Goal: Information Seeking & Learning: Learn about a topic

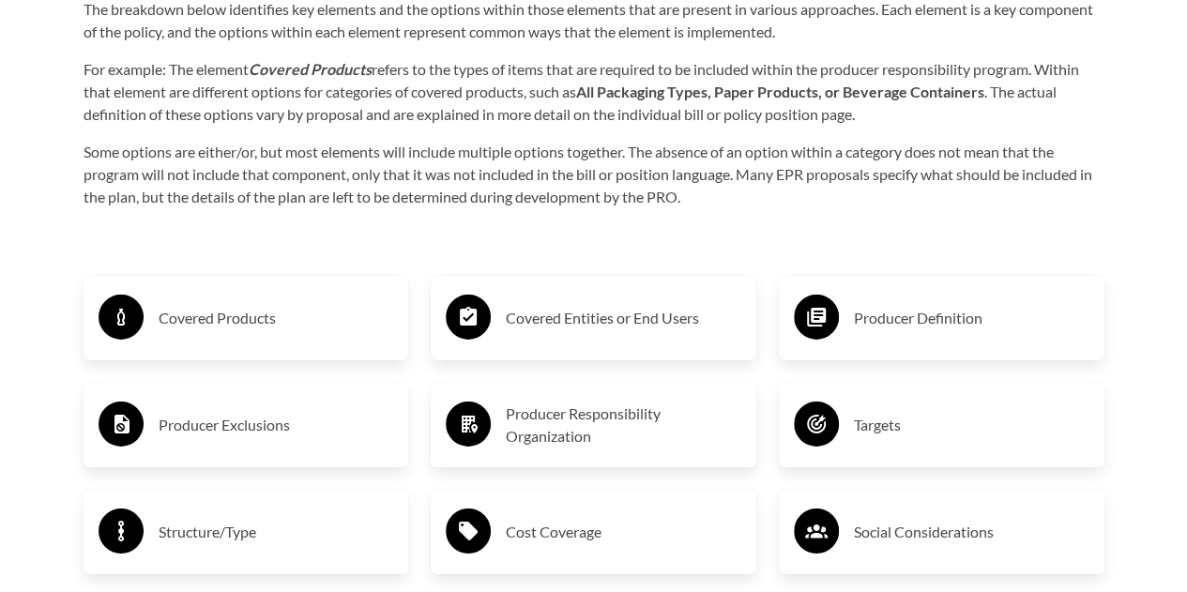
scroll to position [2842, 0]
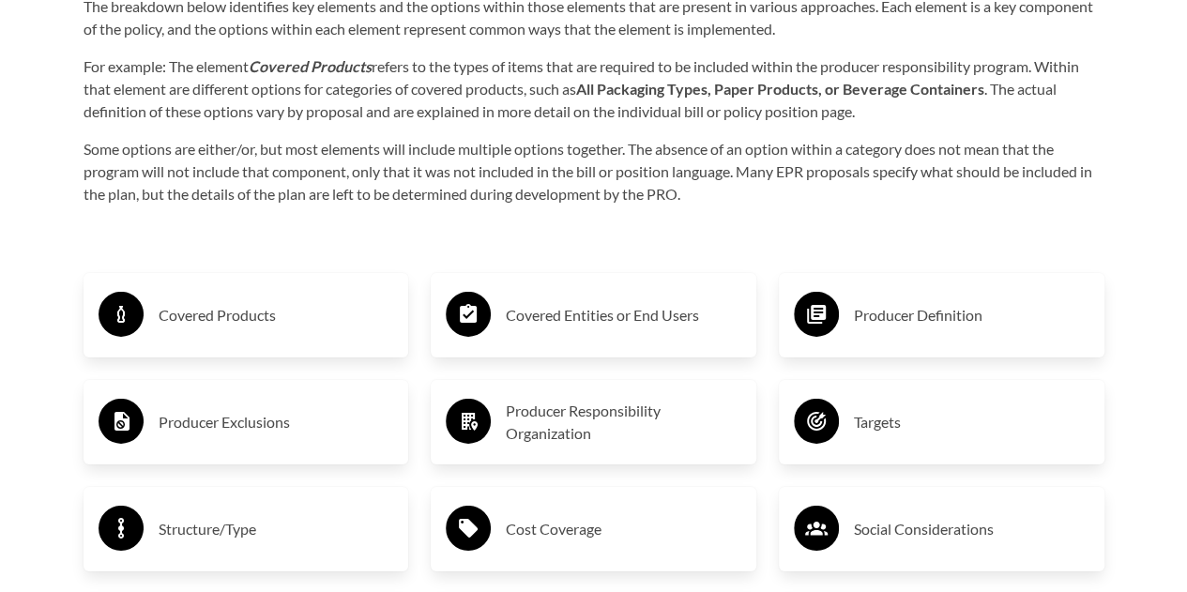
click at [228, 312] on h3 "Covered Products" at bounding box center [276, 315] width 235 height 30
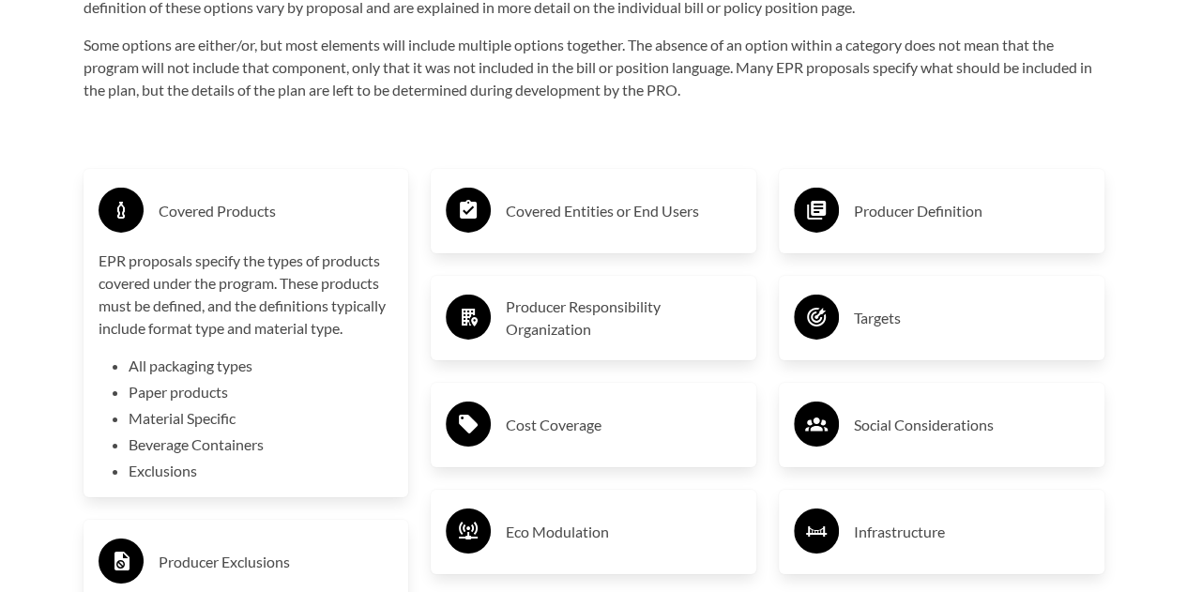
scroll to position [2947, 0]
click at [573, 228] on div "Covered Entities or End Users" at bounding box center [593, 210] width 295 height 54
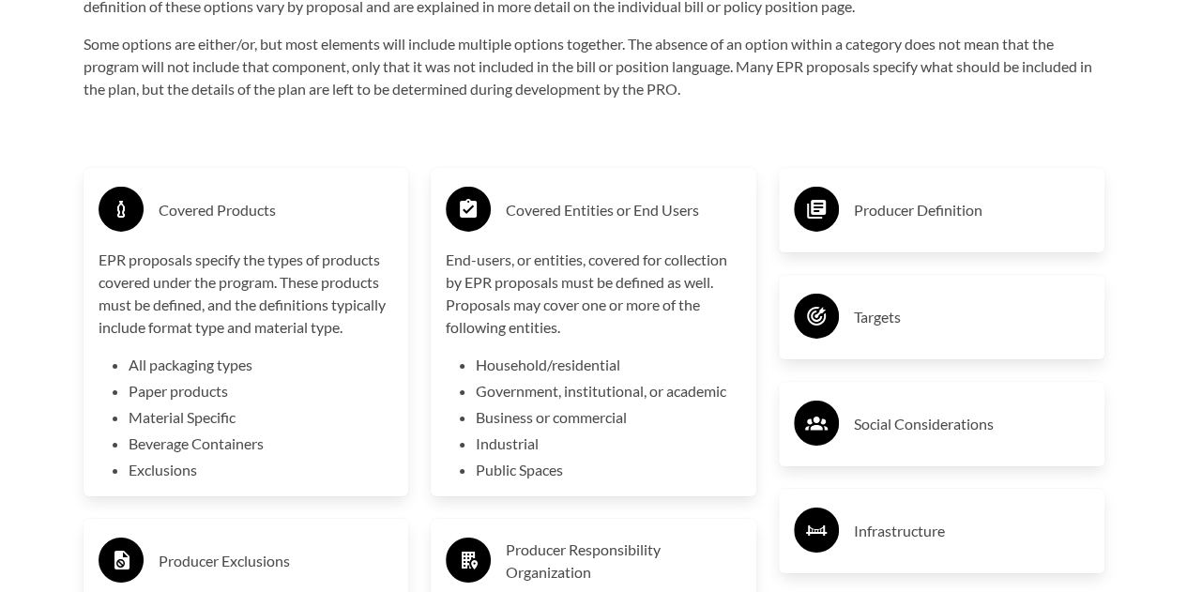
click at [934, 242] on div "Producer Definition" at bounding box center [941, 210] width 325 height 84
click at [886, 219] on h3 "Producer Definition" at bounding box center [971, 210] width 235 height 30
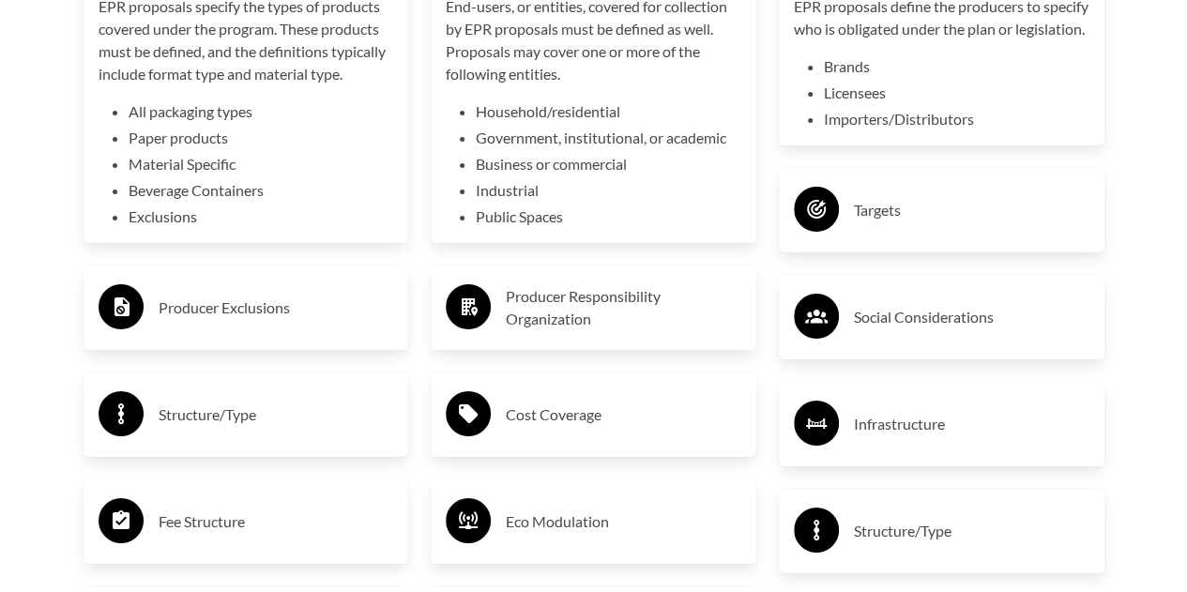
scroll to position [3208, 0]
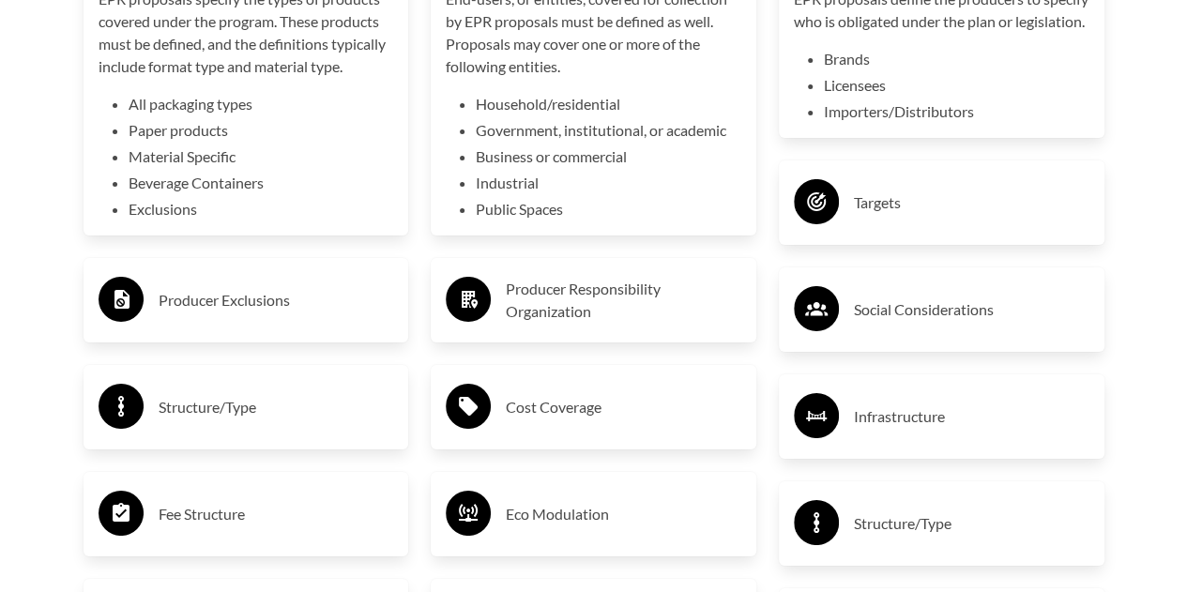
click at [289, 288] on h3 "Producer Exclusions" at bounding box center [276, 300] width 235 height 30
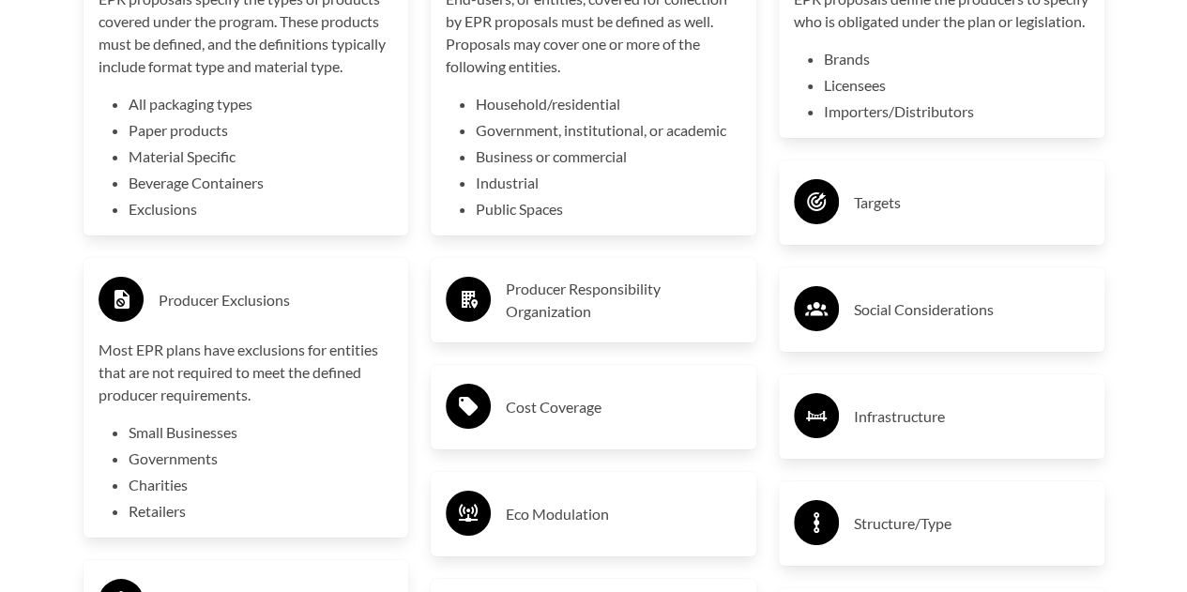
click at [565, 300] on h3 "Producer Responsibility Organization" at bounding box center [623, 300] width 235 height 45
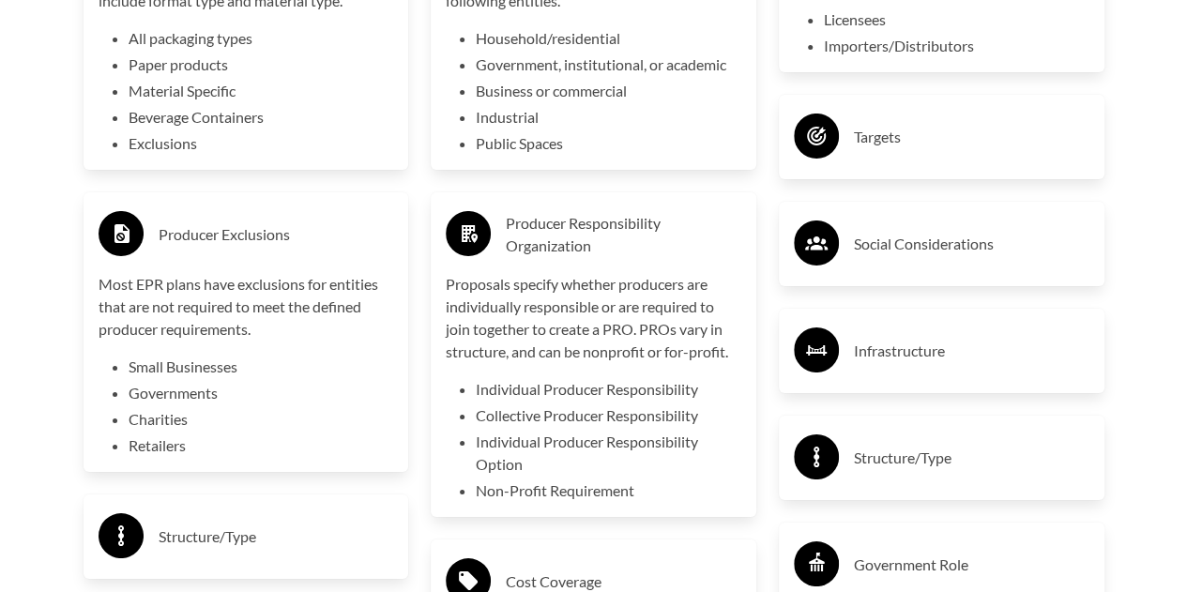
scroll to position [3278, 0]
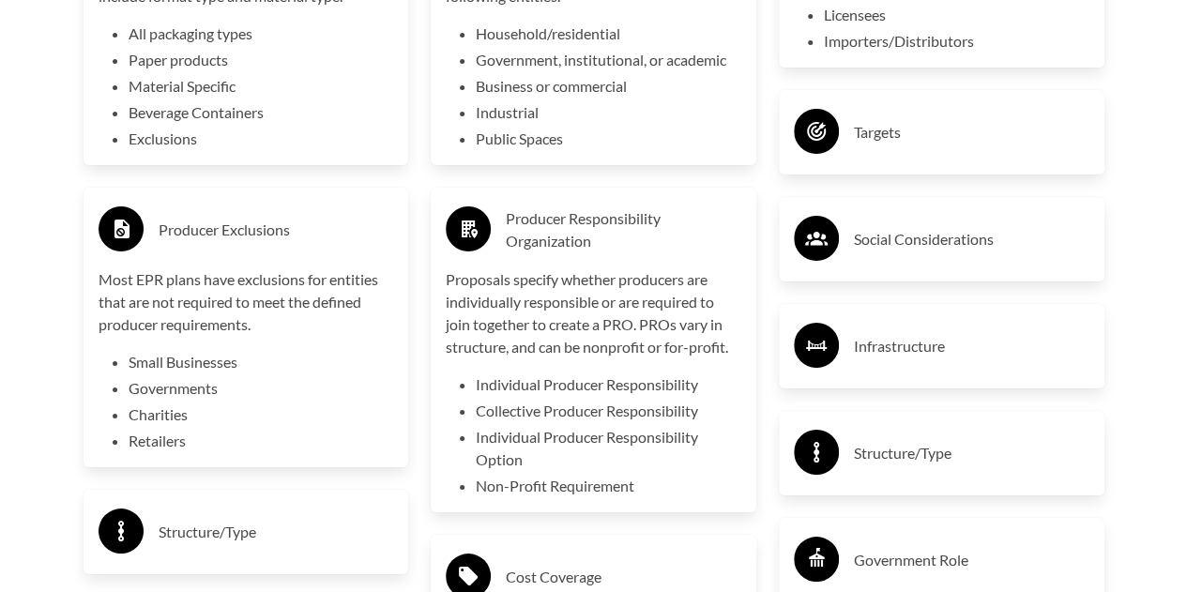
click at [631, 231] on h3 "Producer Responsibility Organization" at bounding box center [623, 229] width 235 height 45
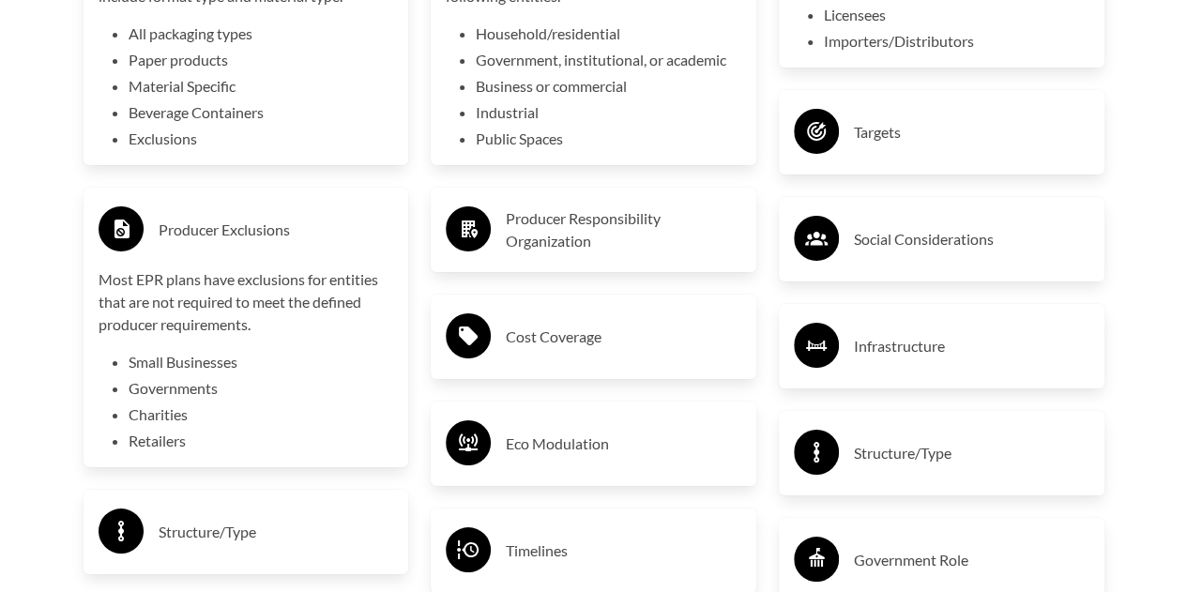
click at [953, 145] on h3 "Targets" at bounding box center [971, 132] width 235 height 30
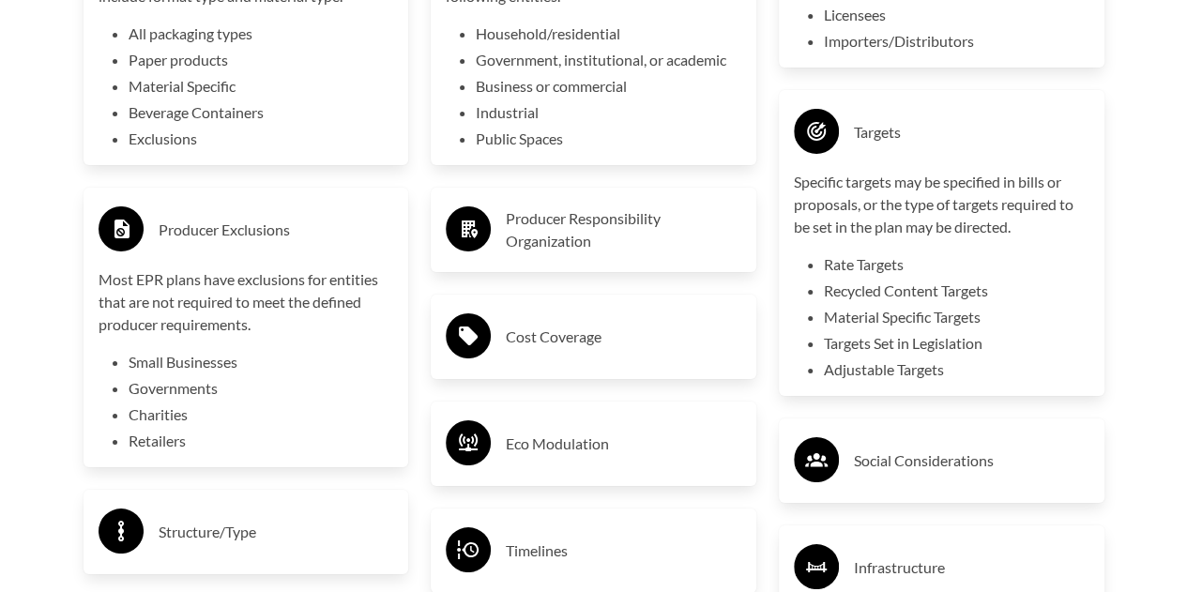
click at [874, 147] on h3 "Targets" at bounding box center [971, 132] width 235 height 30
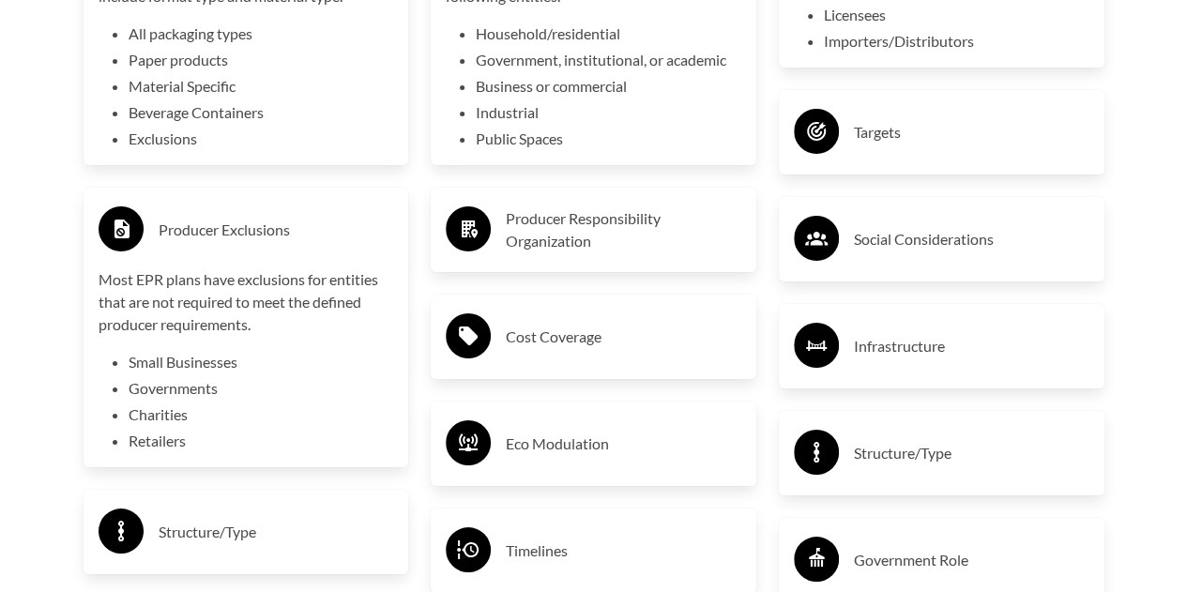
click at [264, 229] on h3 "Producer Exclusions" at bounding box center [276, 230] width 235 height 30
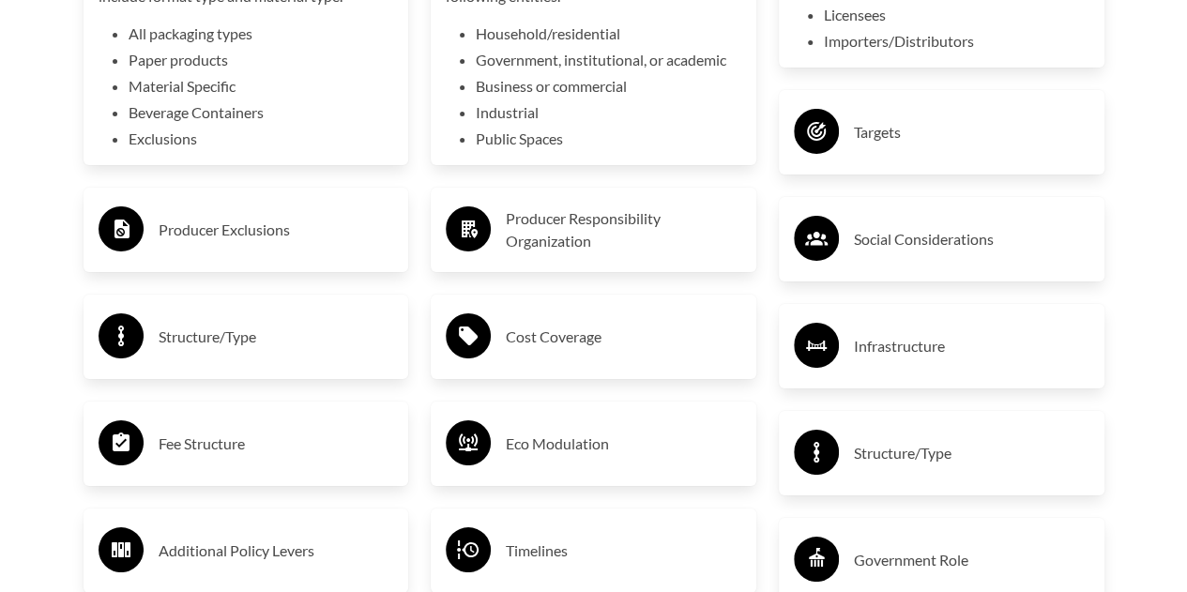
click at [280, 346] on h3 "Structure/Type" at bounding box center [276, 337] width 235 height 30
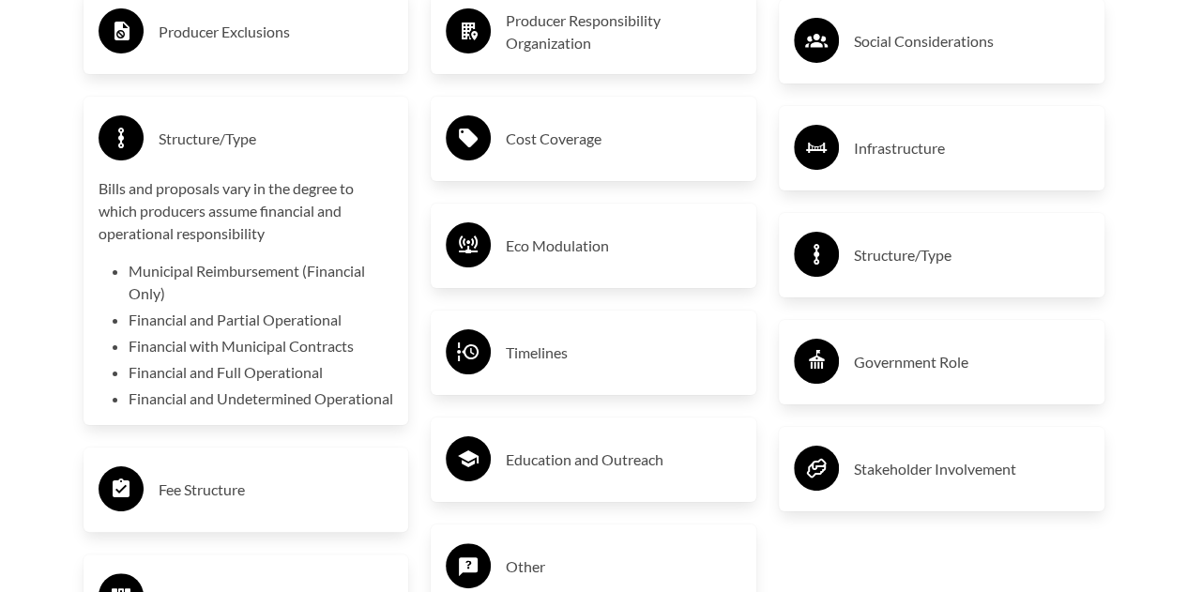
scroll to position [3477, 0]
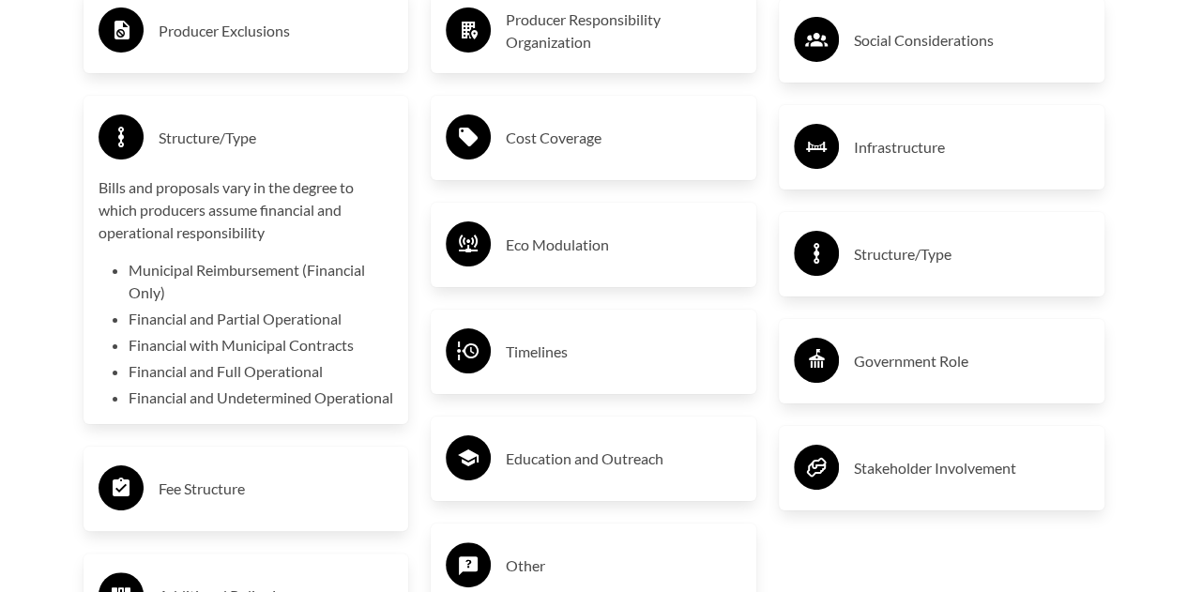
click at [585, 153] on h3 "Cost Coverage" at bounding box center [623, 138] width 235 height 30
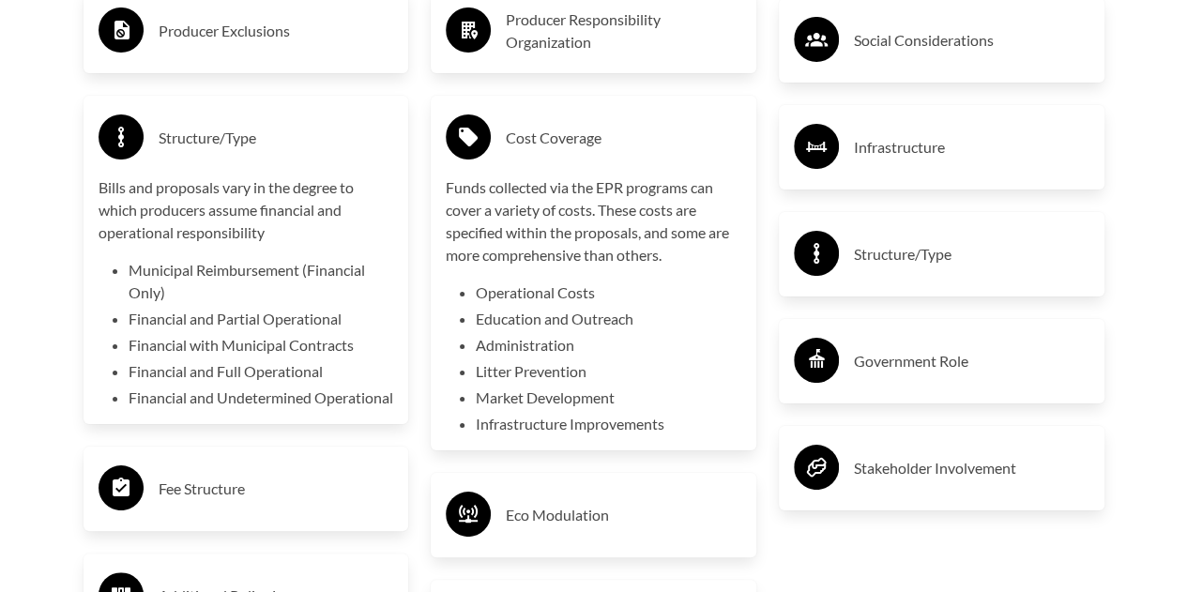
click at [857, 158] on h3 "Infrastructure" at bounding box center [971, 147] width 235 height 30
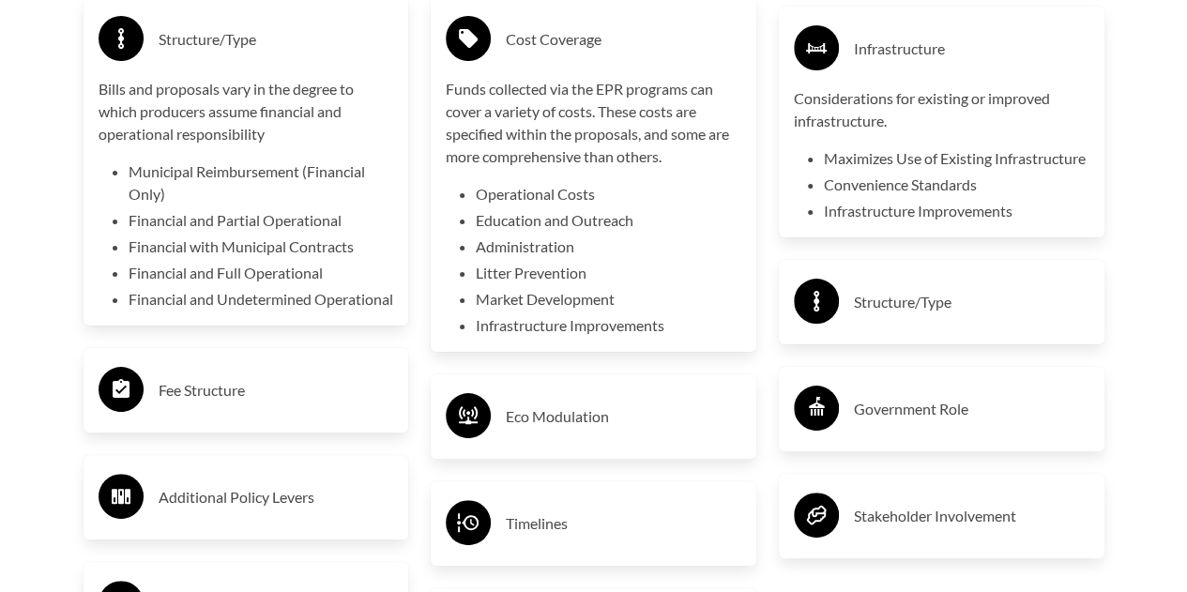
scroll to position [3577, 0]
click at [893, 316] on h3 "Structure/Type" at bounding box center [971, 301] width 235 height 30
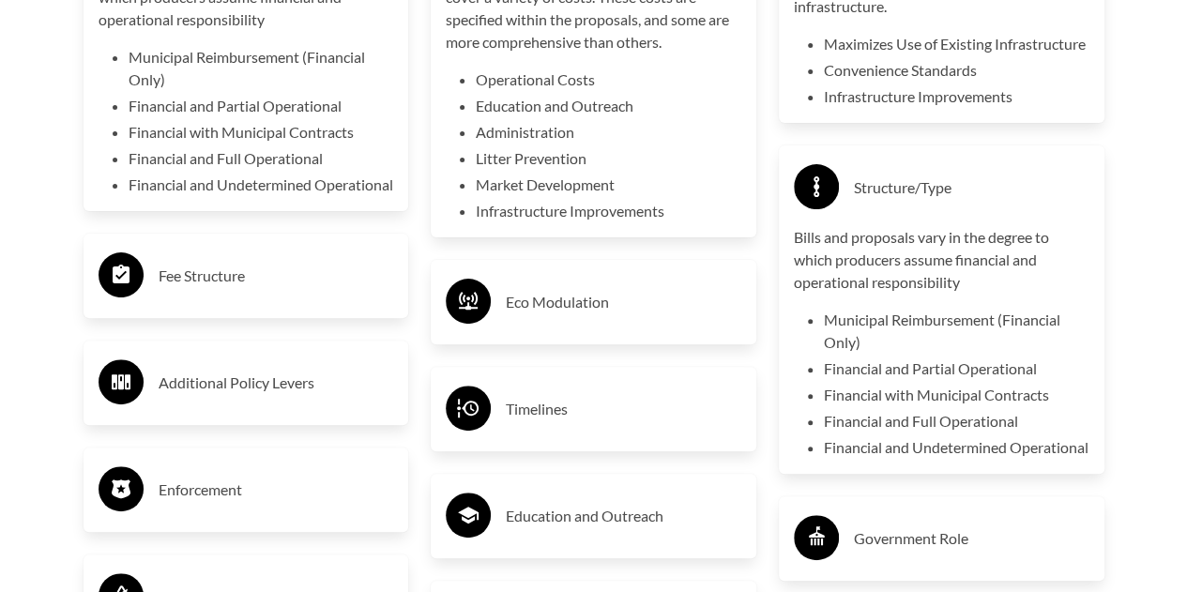
scroll to position [3688, 0]
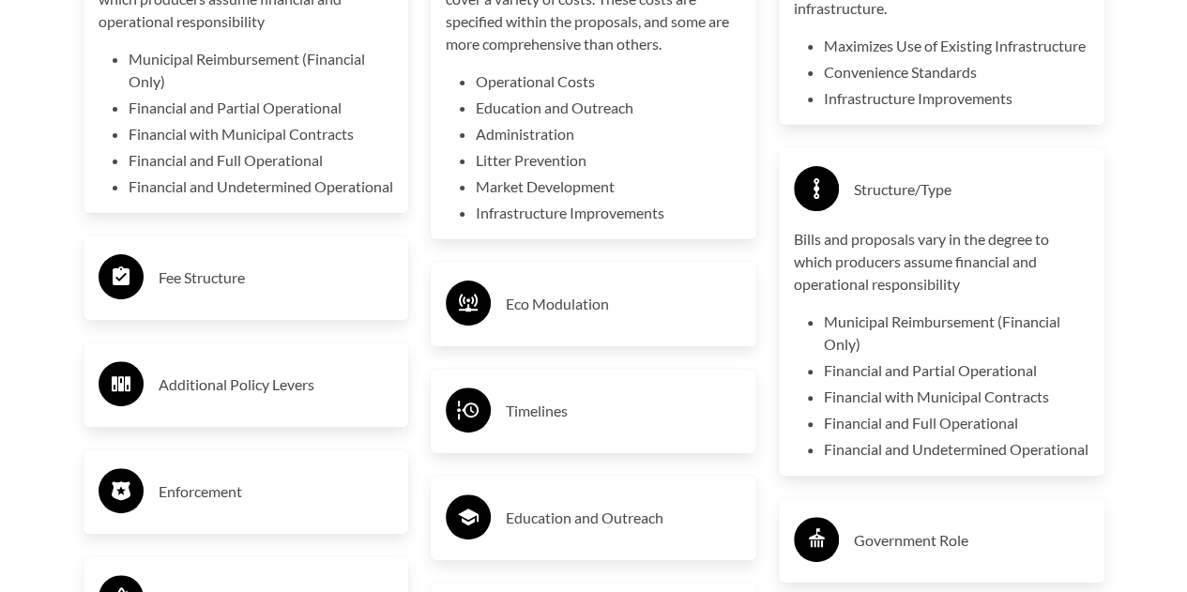
click at [594, 329] on div "Eco Modulation" at bounding box center [593, 304] width 295 height 54
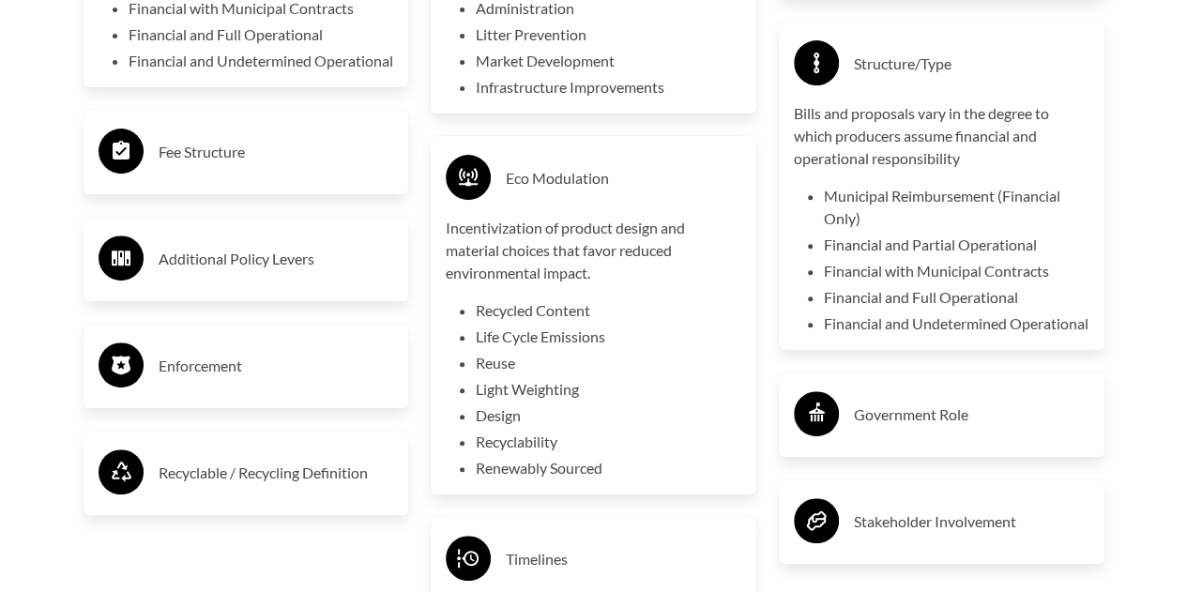
scroll to position [3816, 0]
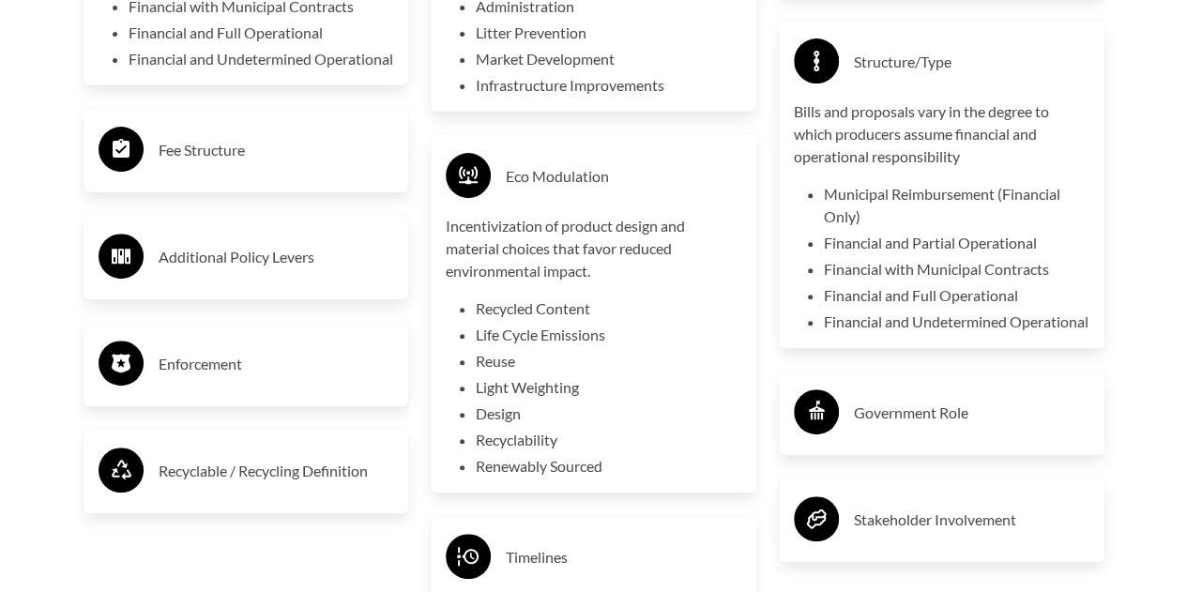
click at [278, 177] on div "Fee Structure" at bounding box center [245, 150] width 295 height 54
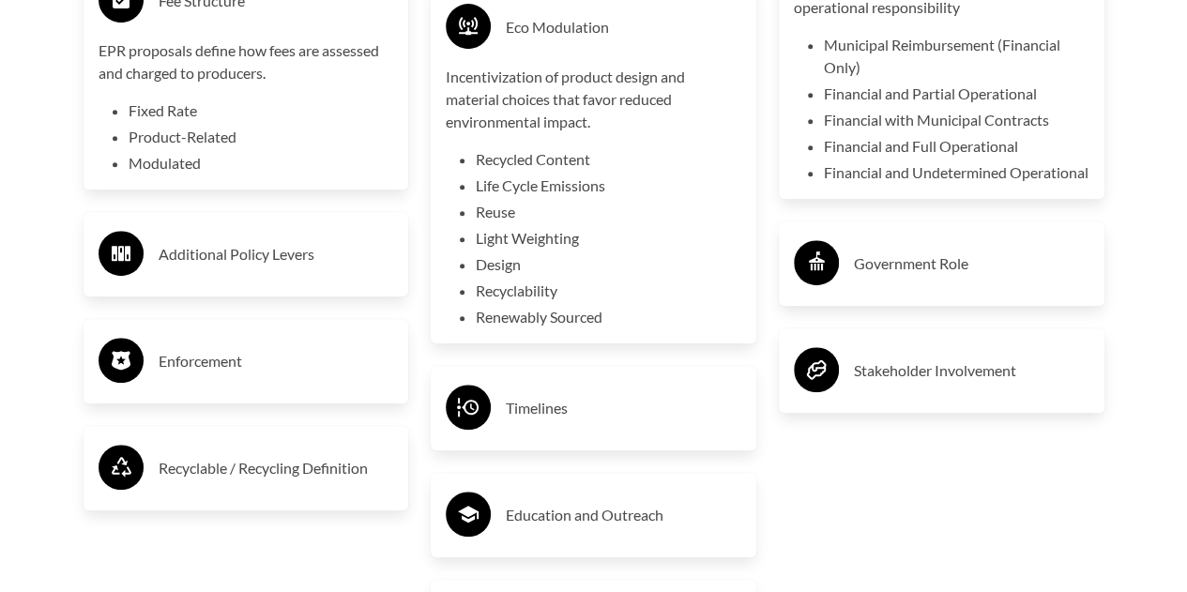
scroll to position [3967, 0]
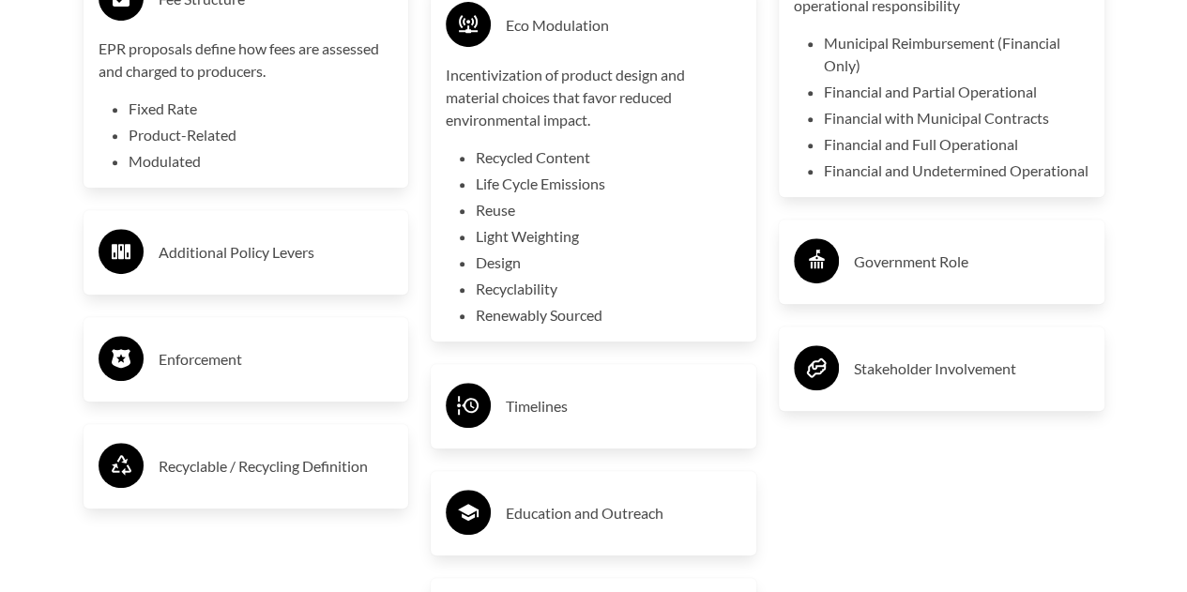
click at [285, 267] on h3 "Additional Policy Levers" at bounding box center [276, 252] width 235 height 30
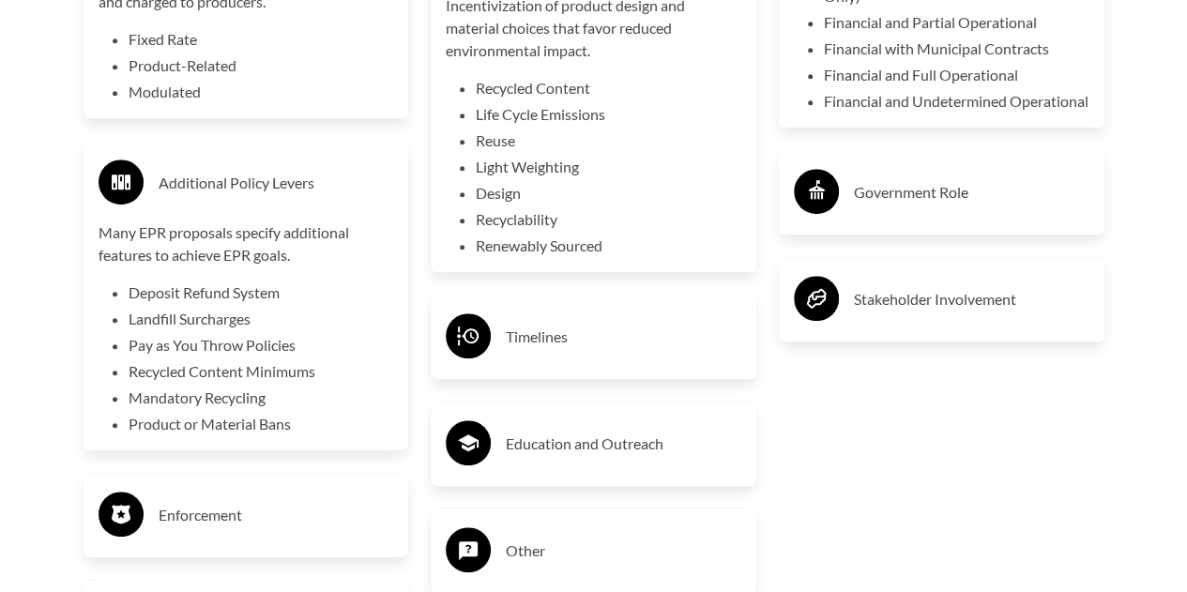
scroll to position [4039, 0]
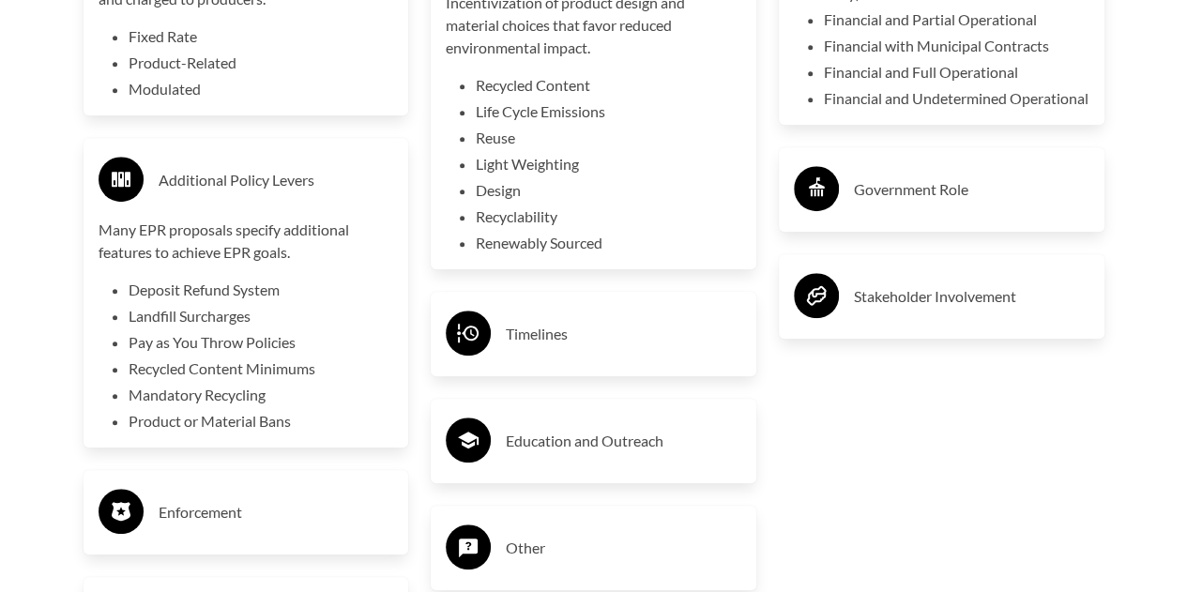
drag, startPoint x: 641, startPoint y: 354, endPoint x: 529, endPoint y: 338, distance: 112.8
click at [529, 338] on h3 "Timelines" at bounding box center [623, 334] width 235 height 30
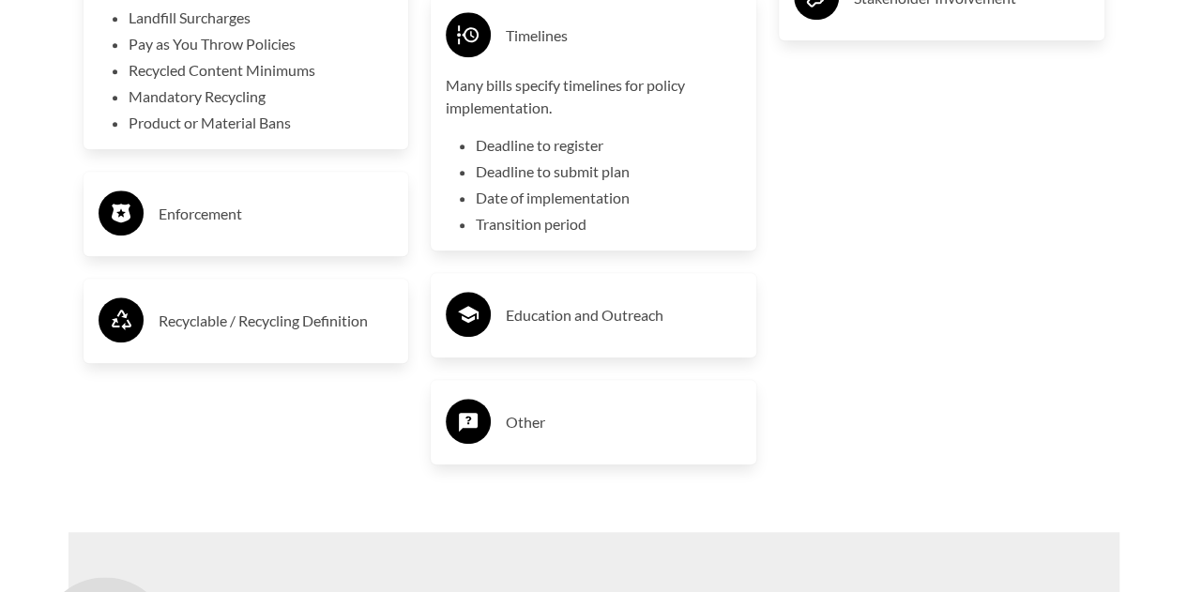
scroll to position [4341, 0]
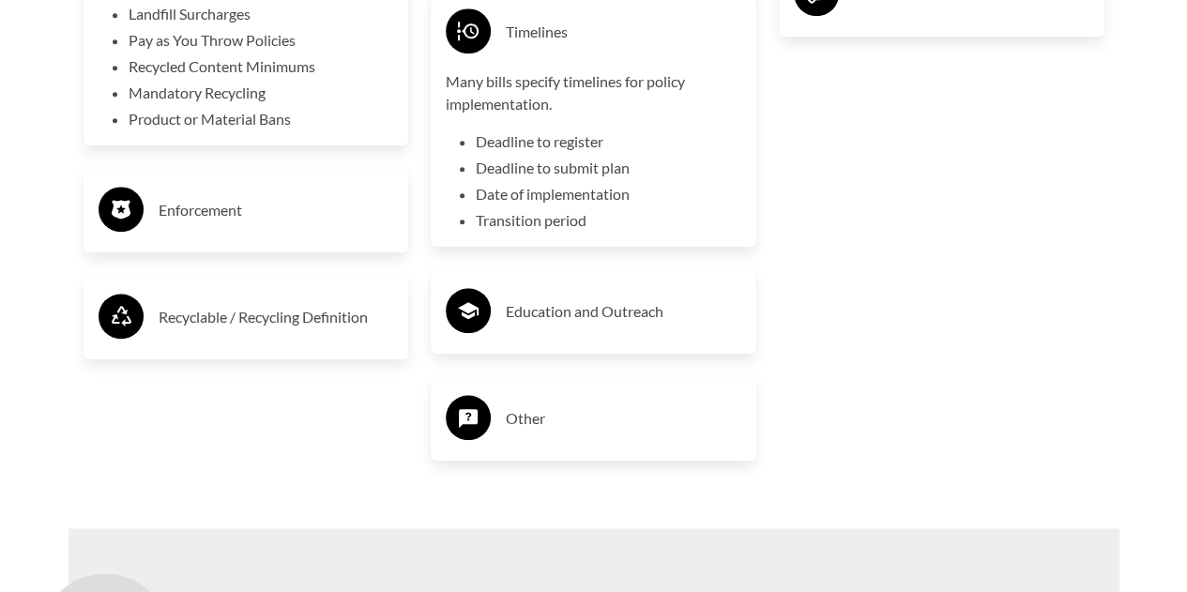
click at [223, 225] on h3 "Enforcement" at bounding box center [276, 210] width 235 height 30
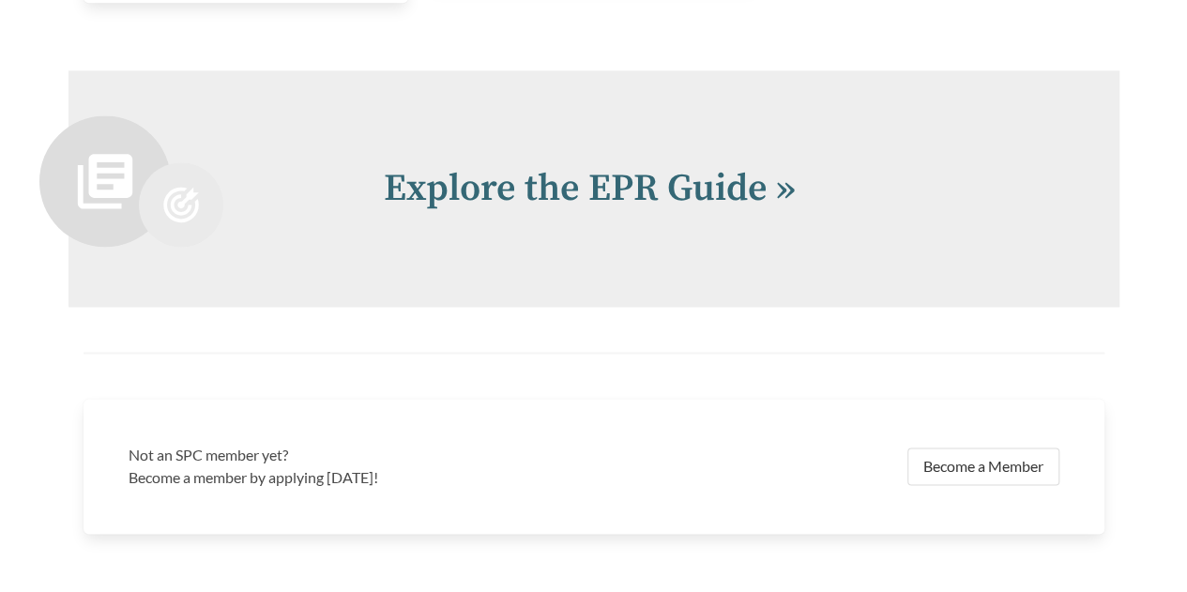
scroll to position [4798, 0]
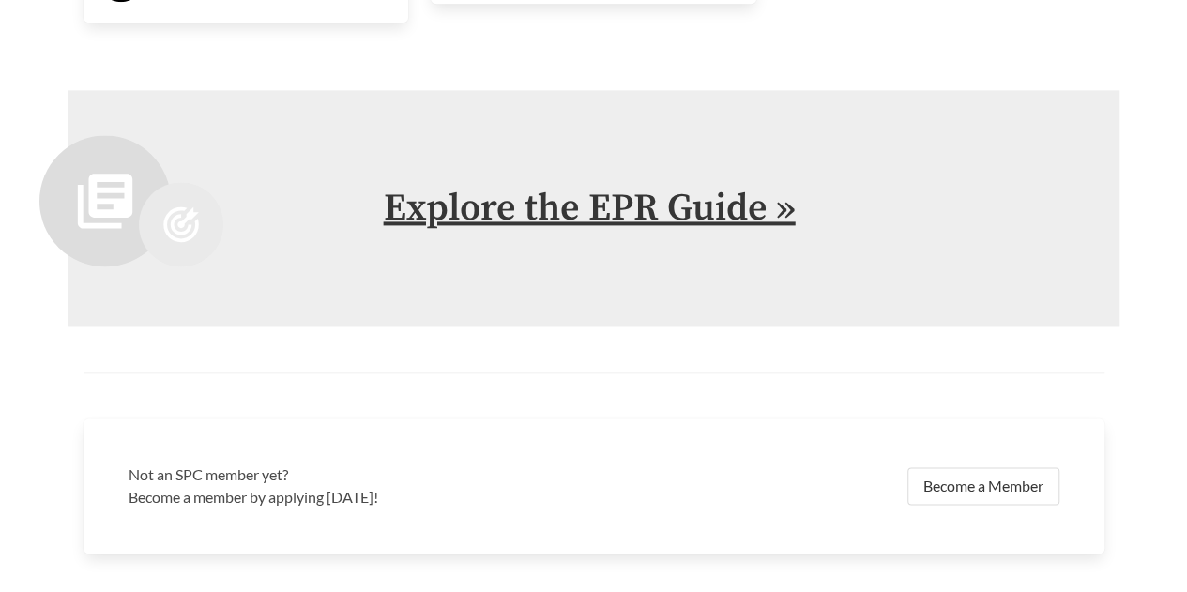
click at [544, 232] on link "Explore the EPR Guide »" at bounding box center [590, 208] width 412 height 47
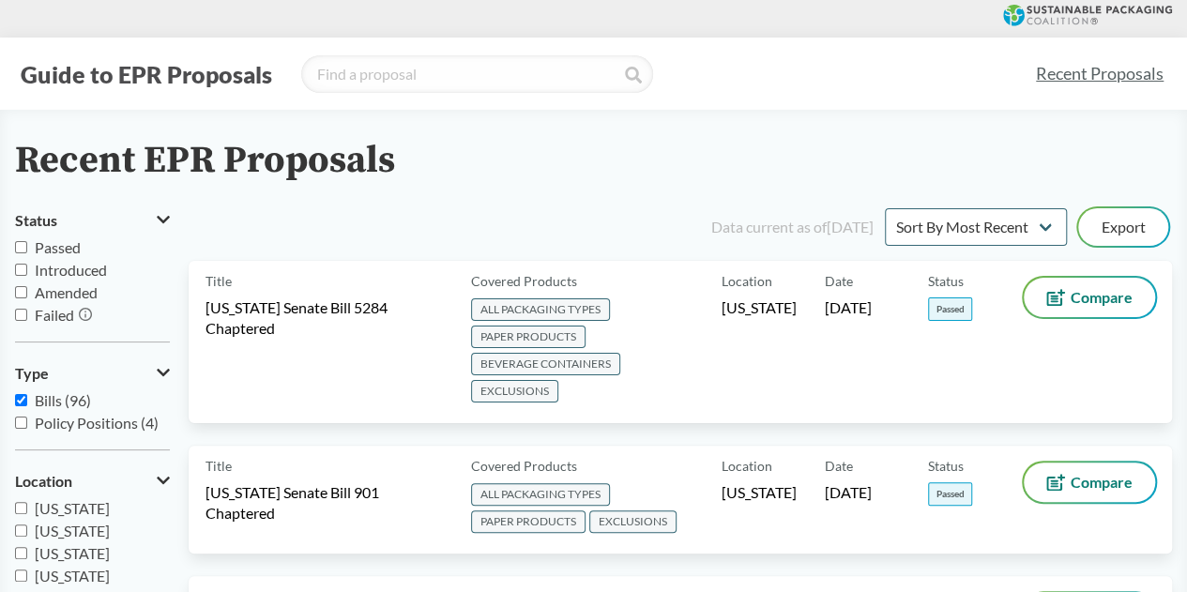
click at [21, 243] on input "Passed" at bounding box center [21, 247] width 12 height 12
checkbox input "true"
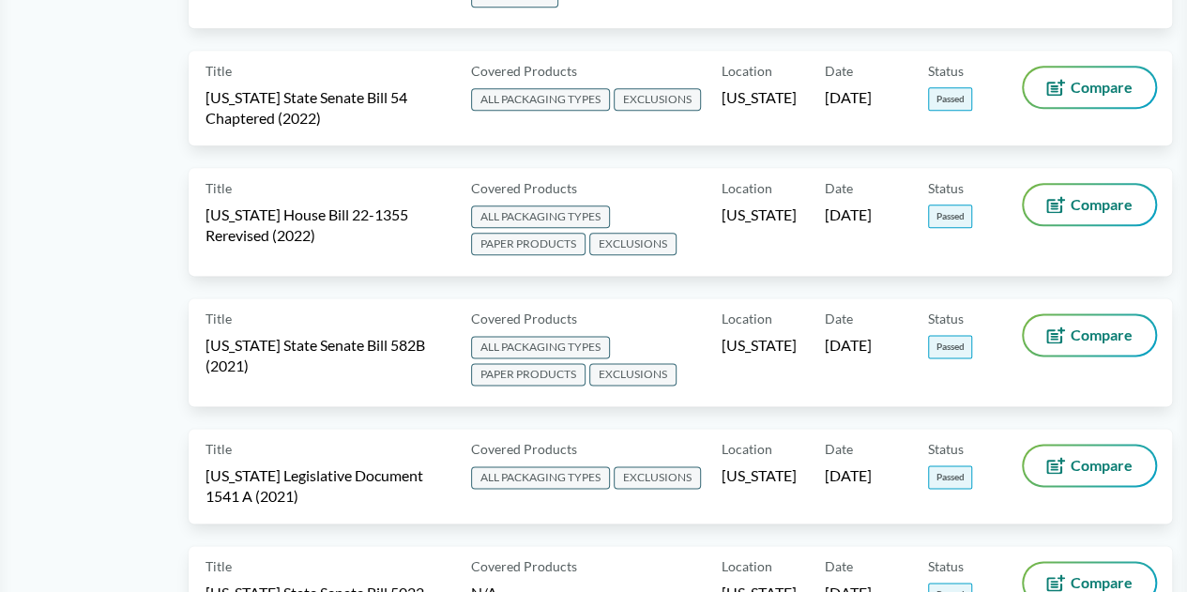
scroll to position [1062, 0]
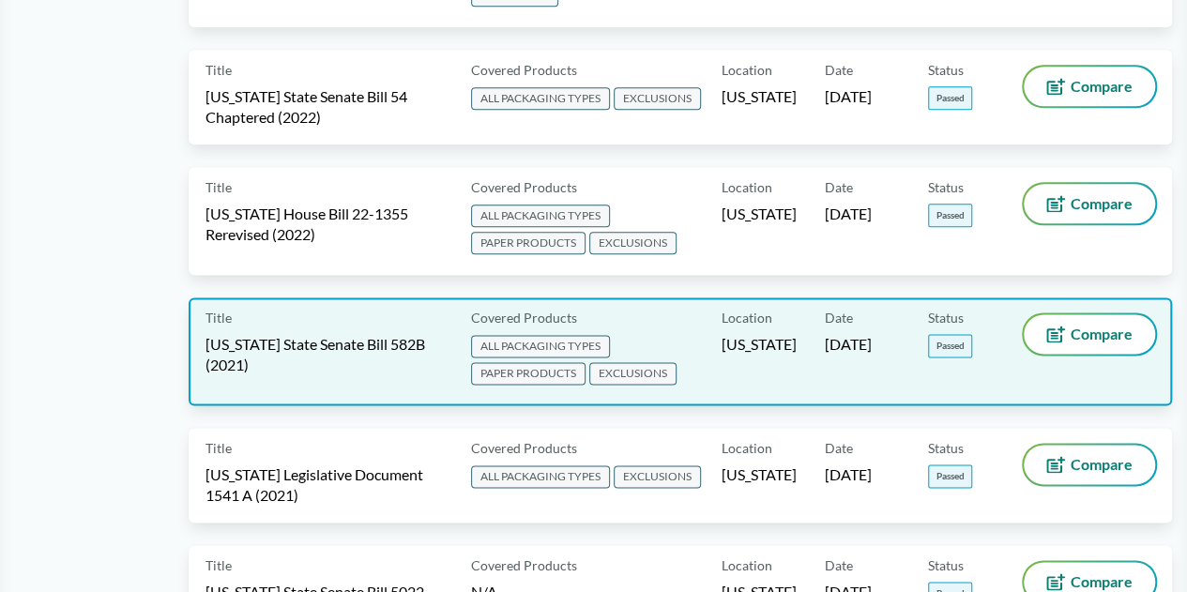
click at [317, 334] on span "[US_STATE] State Senate Bill 582B (2021)" at bounding box center [326, 354] width 243 height 41
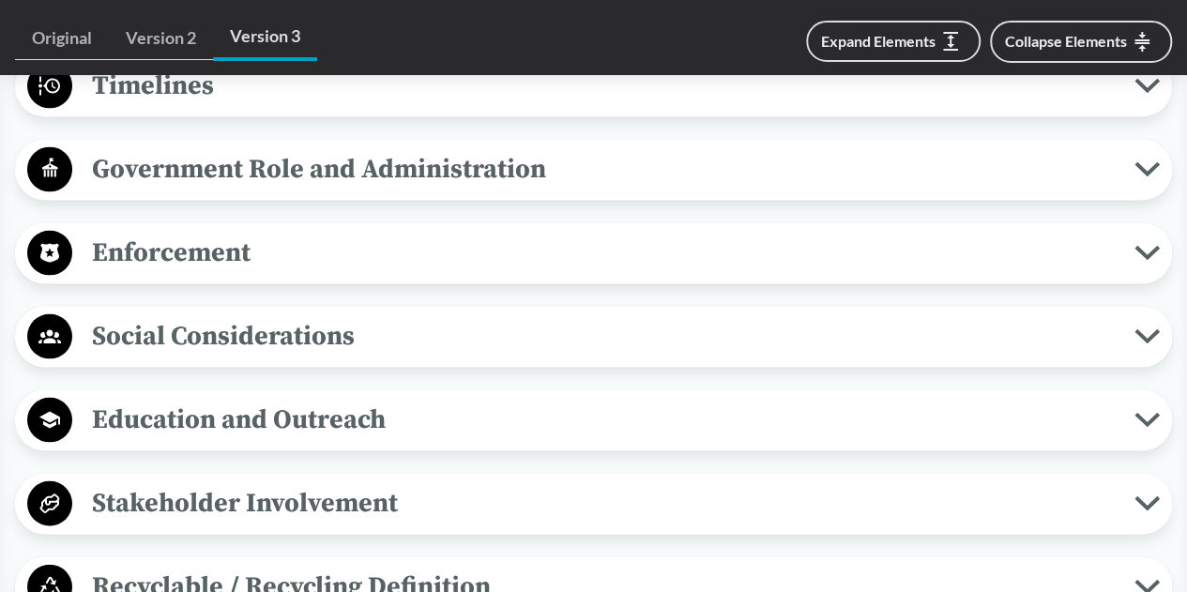
scroll to position [1738, 0]
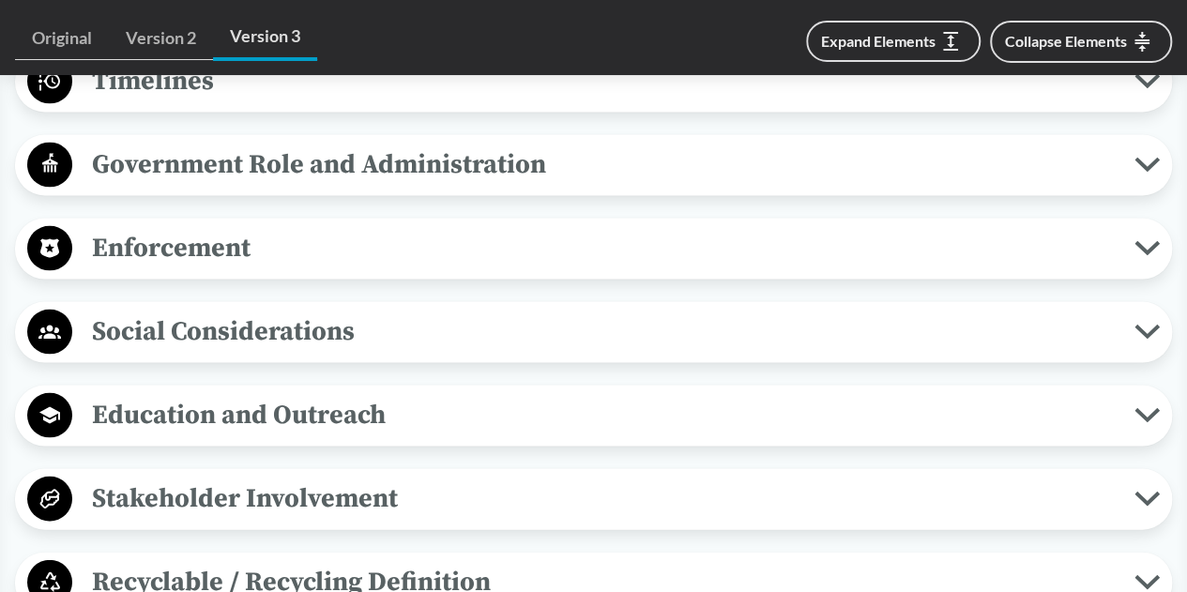
click at [368, 218] on div "Enforcement Reporting Requirements No later than [DATE] of each year, a PRO mus…" at bounding box center [593, 248] width 1157 height 61
click at [236, 231] on span "Enforcement" at bounding box center [603, 247] width 1062 height 42
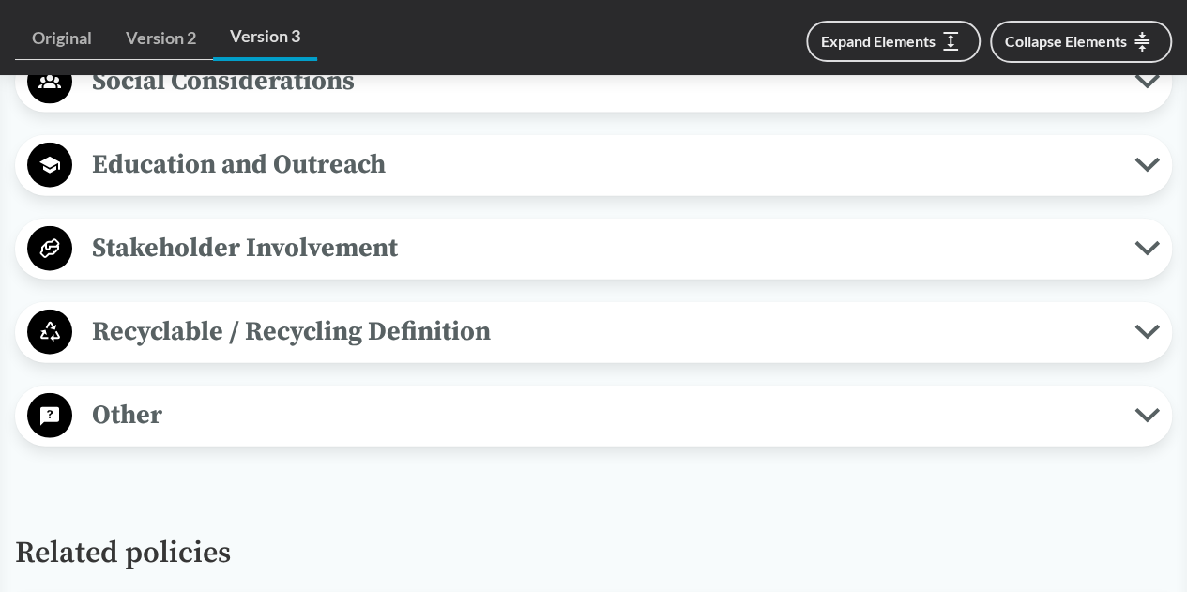
scroll to position [2095, 0]
click at [248, 416] on span "Other" at bounding box center [603, 414] width 1062 height 42
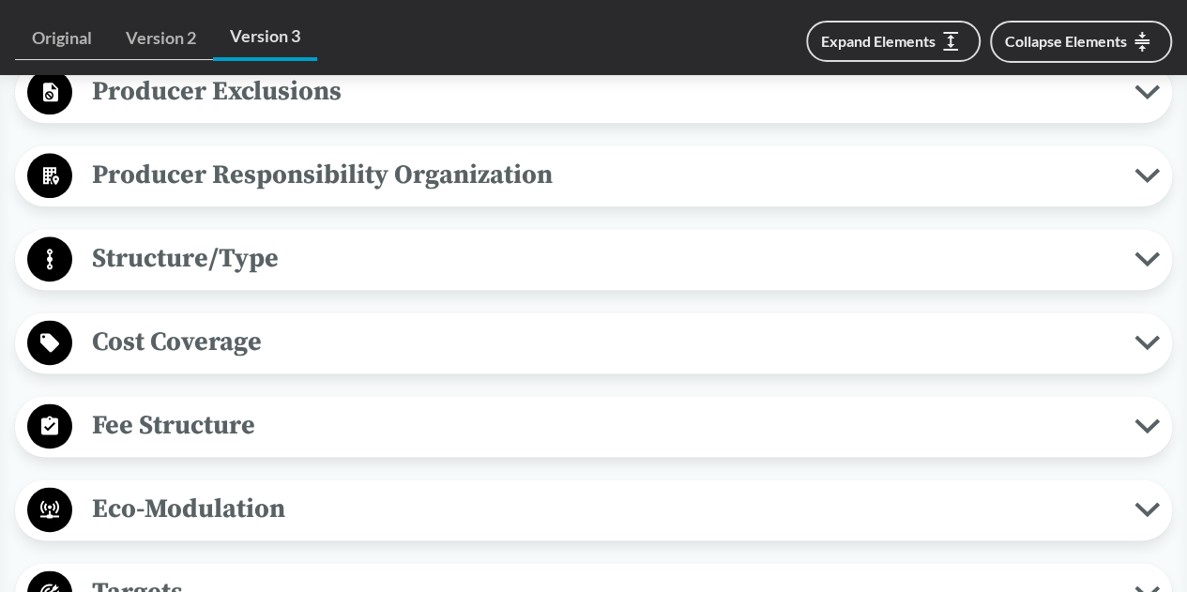
scroll to position [1053, 0]
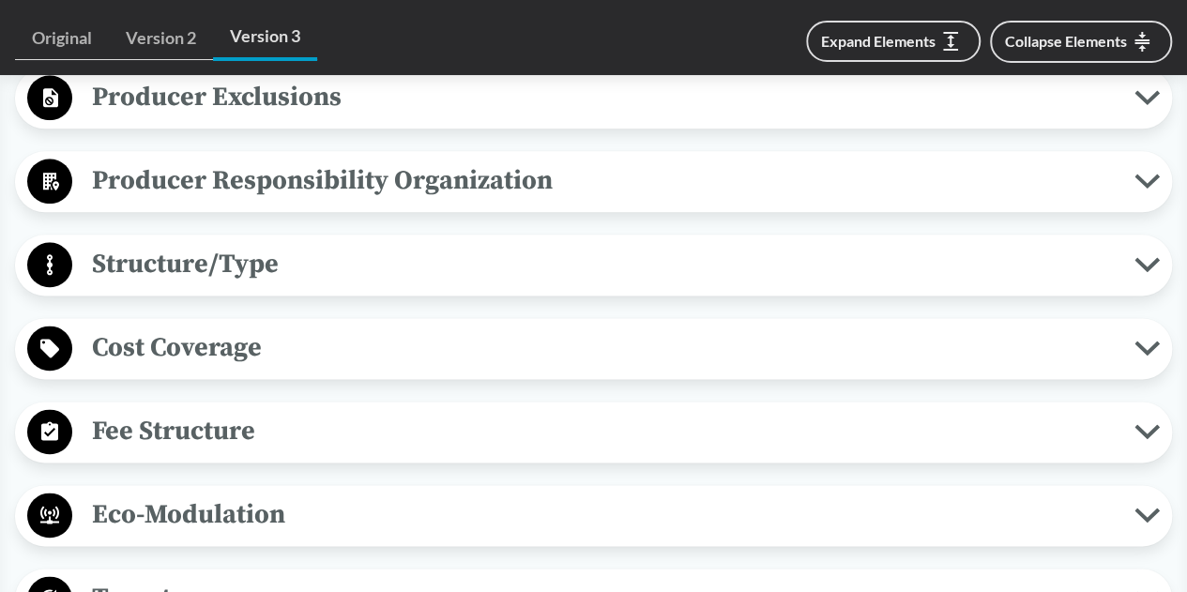
click at [184, 425] on span "Fee Structure" at bounding box center [603, 431] width 1062 height 42
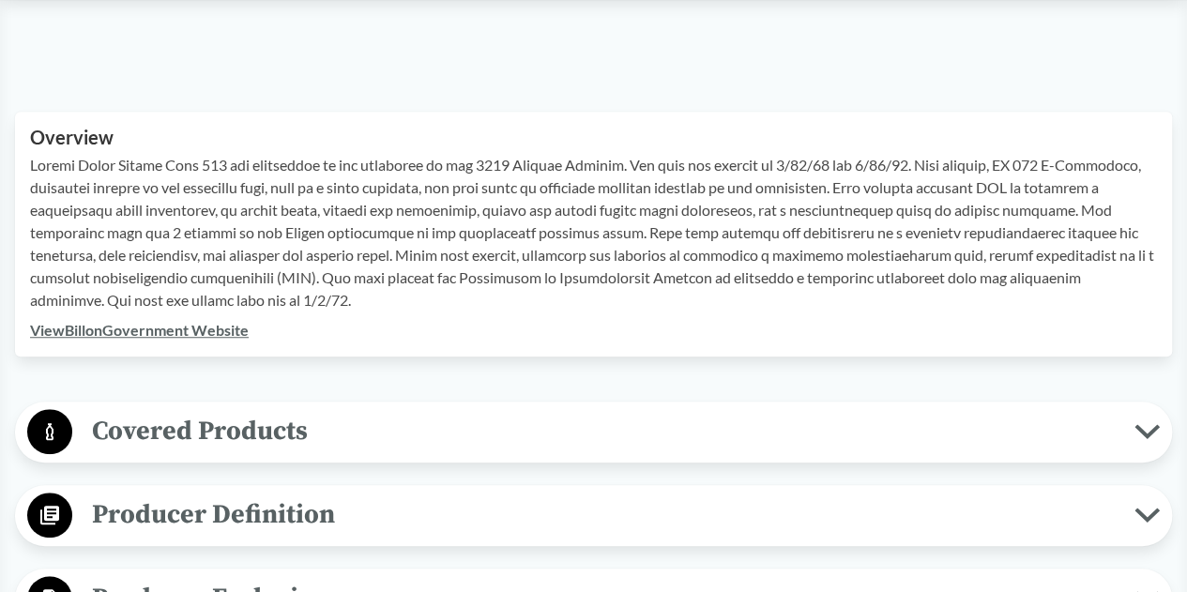
scroll to position [537, 0]
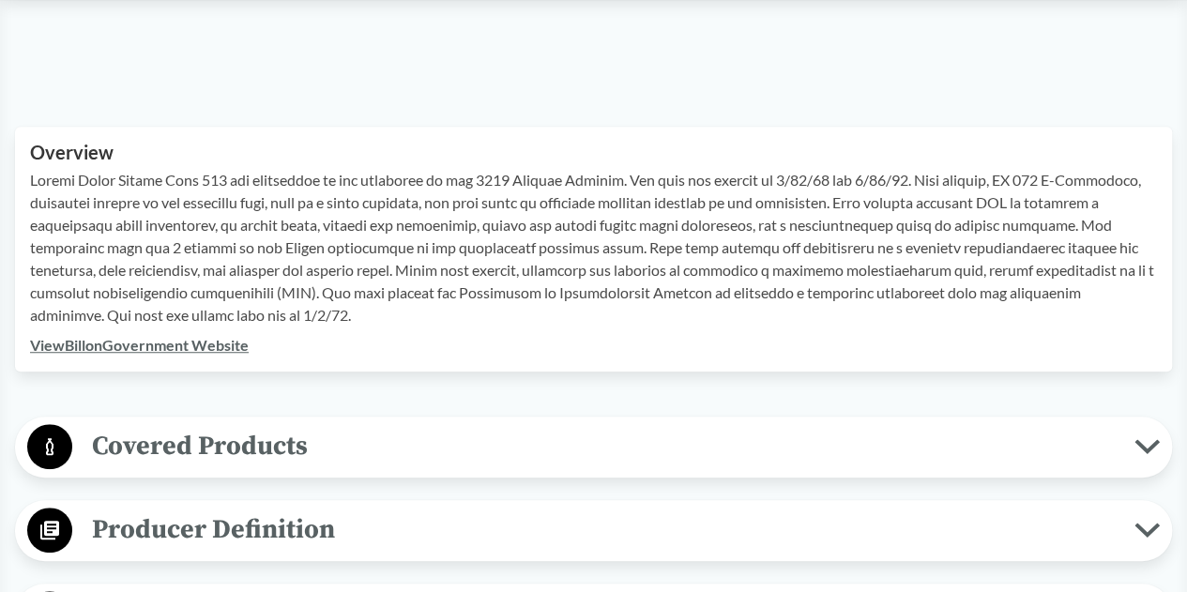
click at [145, 339] on link "View Bill on Government Website" at bounding box center [139, 345] width 219 height 18
